Goal: Find specific page/section: Find specific page/section

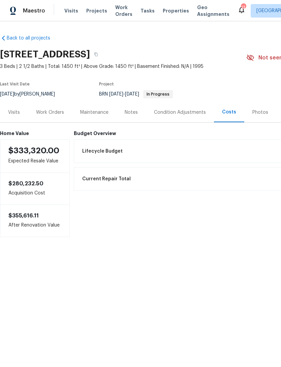
scroll to position [40, 0]
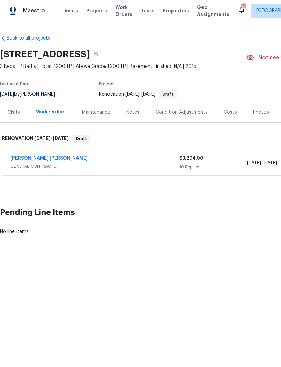
scroll to position [13, 41]
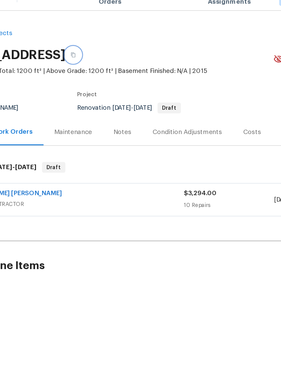
click at [102, 48] on button "button" at bounding box center [96, 54] width 12 height 12
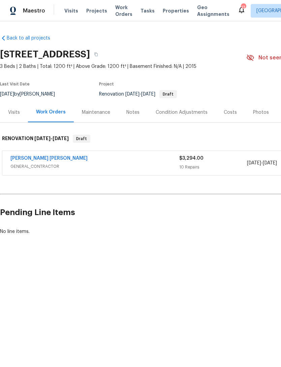
click at [227, 113] on div "Costs" at bounding box center [230, 112] width 13 height 7
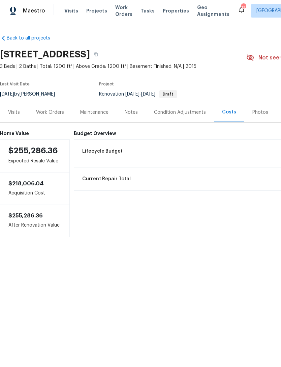
click at [23, 149] on span "$255,286.36" at bounding box center [33, 150] width 50 height 8
click at [11, 153] on span "$255,286.36" at bounding box center [33, 150] width 50 height 8
click at [28, 147] on span "$255,286.36" at bounding box center [33, 150] width 50 height 8
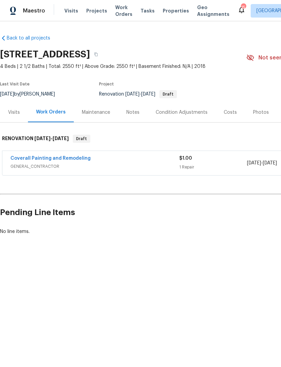
click at [225, 115] on div "Costs" at bounding box center [230, 112] width 13 height 7
